Goal: Task Accomplishment & Management: Complete application form

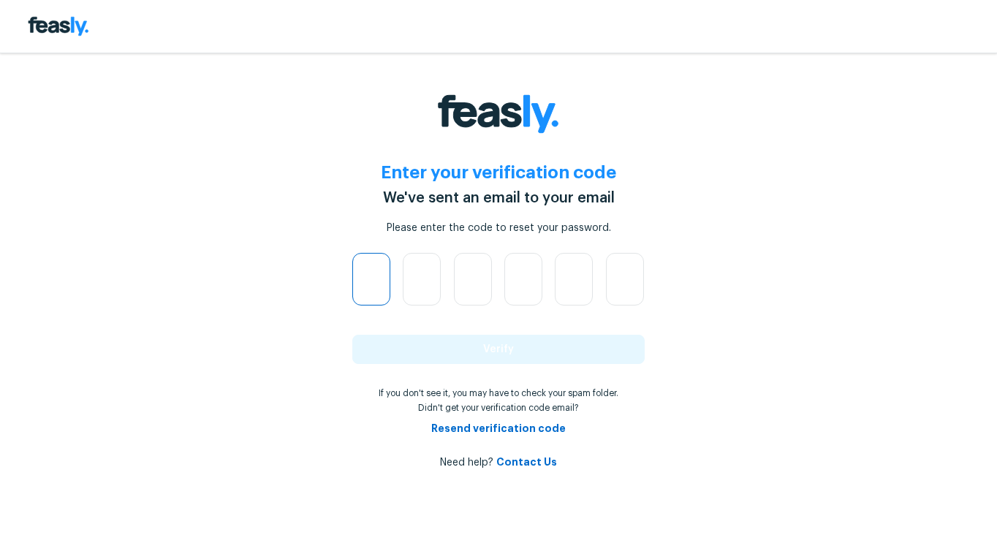
click at [378, 273] on input "text" at bounding box center [371, 279] width 38 height 53
paste input "text"
click at [390, 281] on div at bounding box center [371, 276] width 39 height 47
click at [383, 281] on input "text" at bounding box center [371, 279] width 38 height 53
paste input "text"
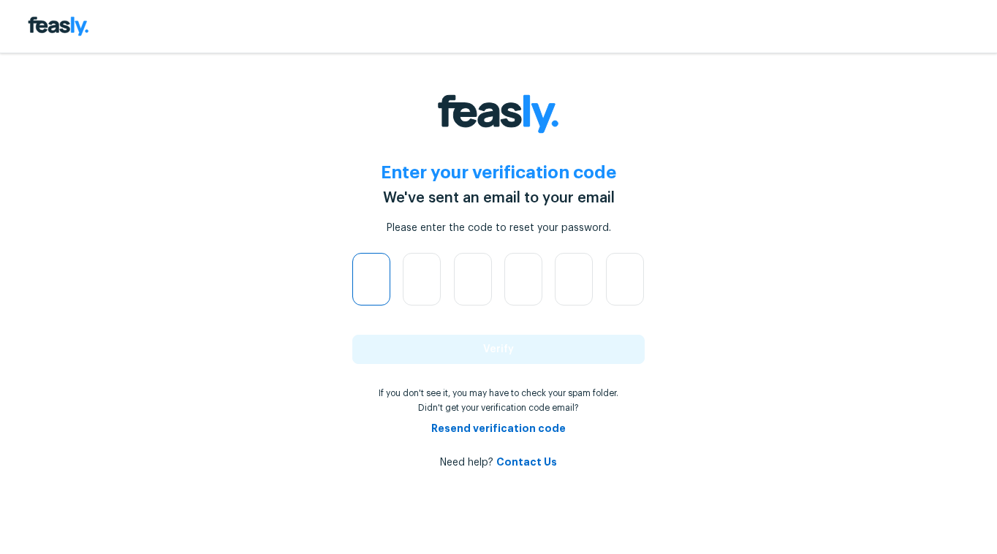
click at [381, 281] on input "text" at bounding box center [371, 279] width 38 height 53
type input "1"
type input "5"
type input "3"
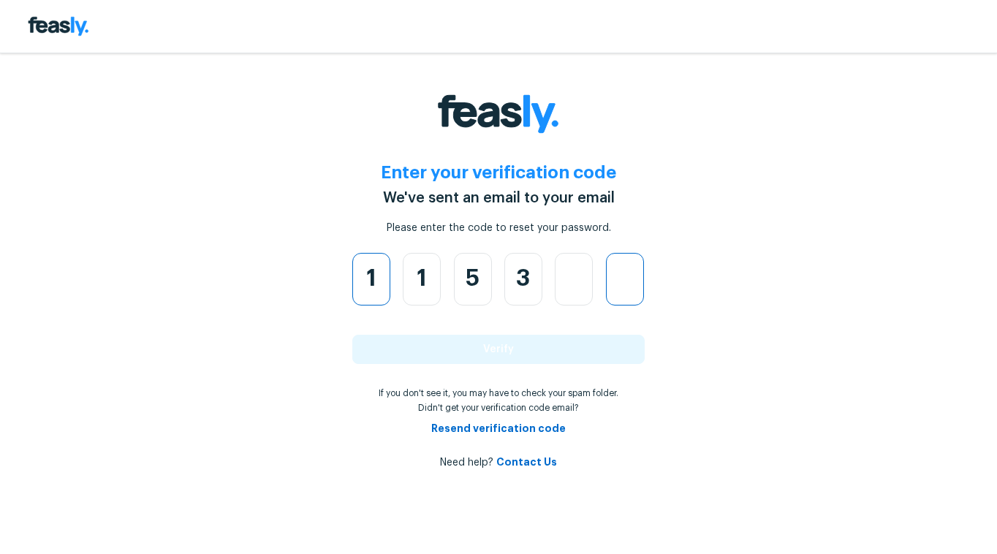
type input "4"
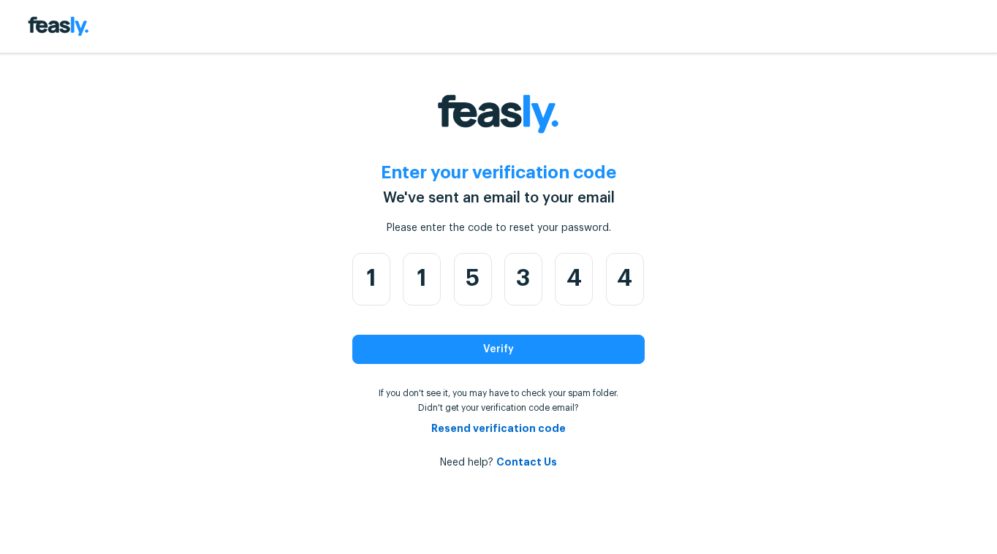
click at [446, 354] on button "Verify" at bounding box center [498, 349] width 292 height 29
